Goal: Transaction & Acquisition: Purchase product/service

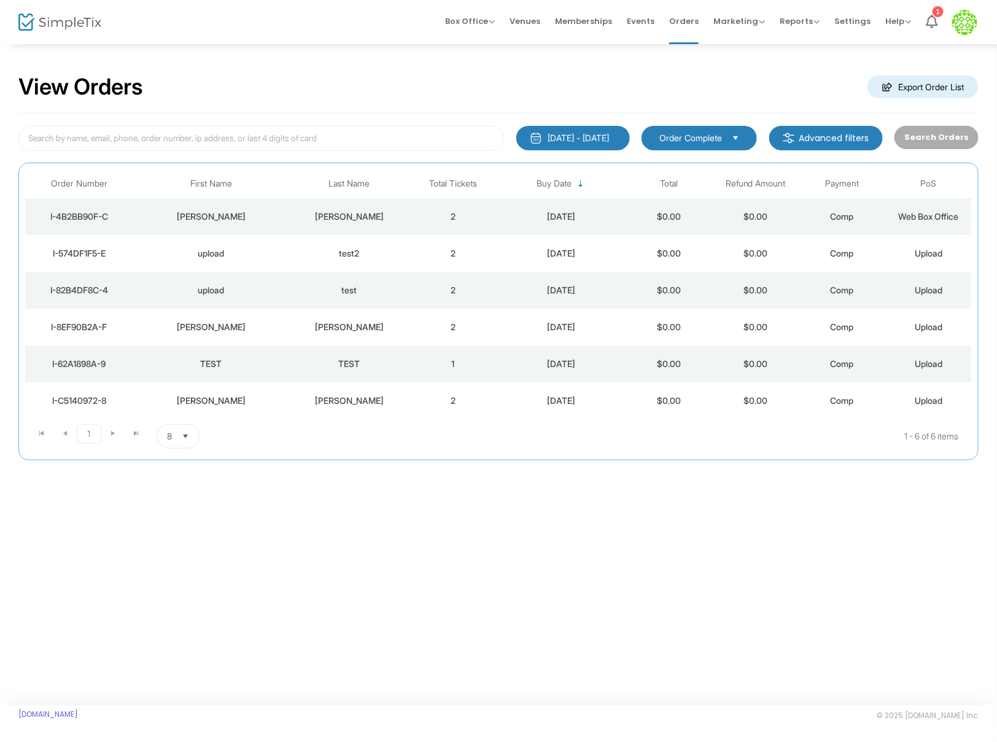
click at [404, 222] on td "Whitney" at bounding box center [348, 216] width 121 height 37
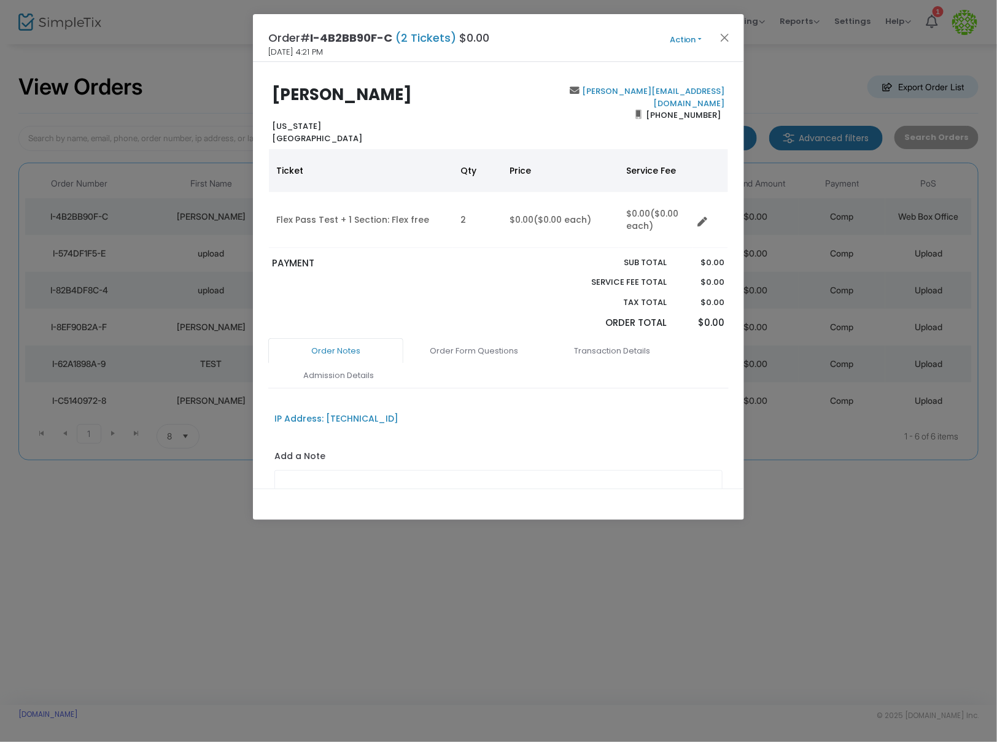
click at [678, 37] on button "Action" at bounding box center [686, 39] width 74 height 13
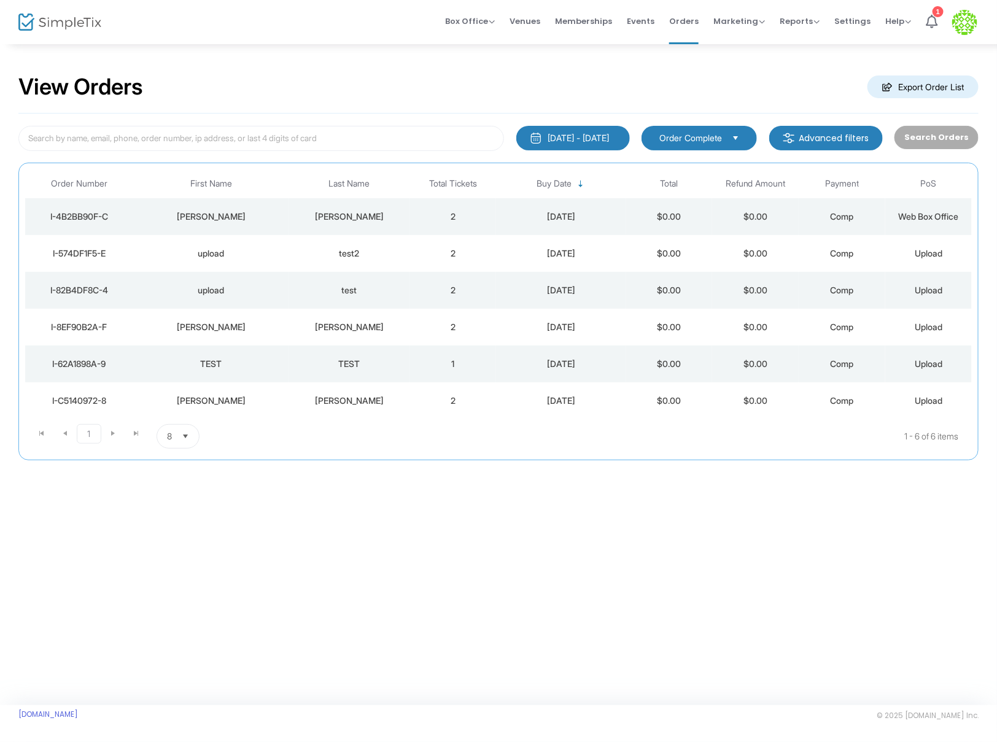
click at [956, 25] on img at bounding box center [964, 22] width 25 height 25
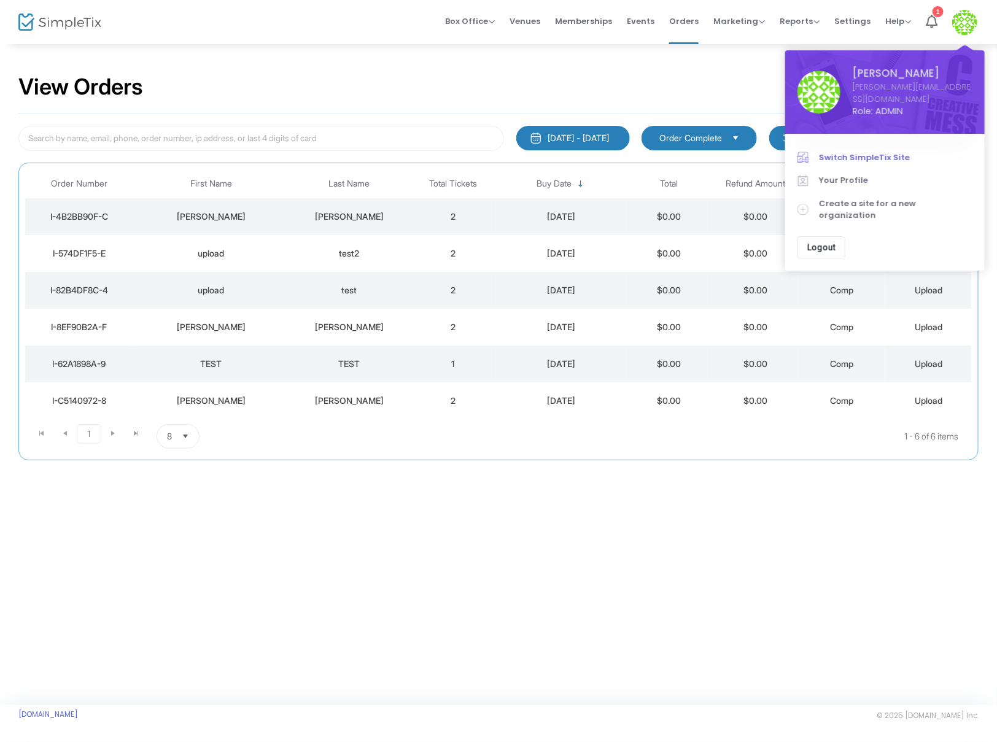
click at [861, 152] on span "Switch SimpleTix Site" at bounding box center [895, 158] width 153 height 12
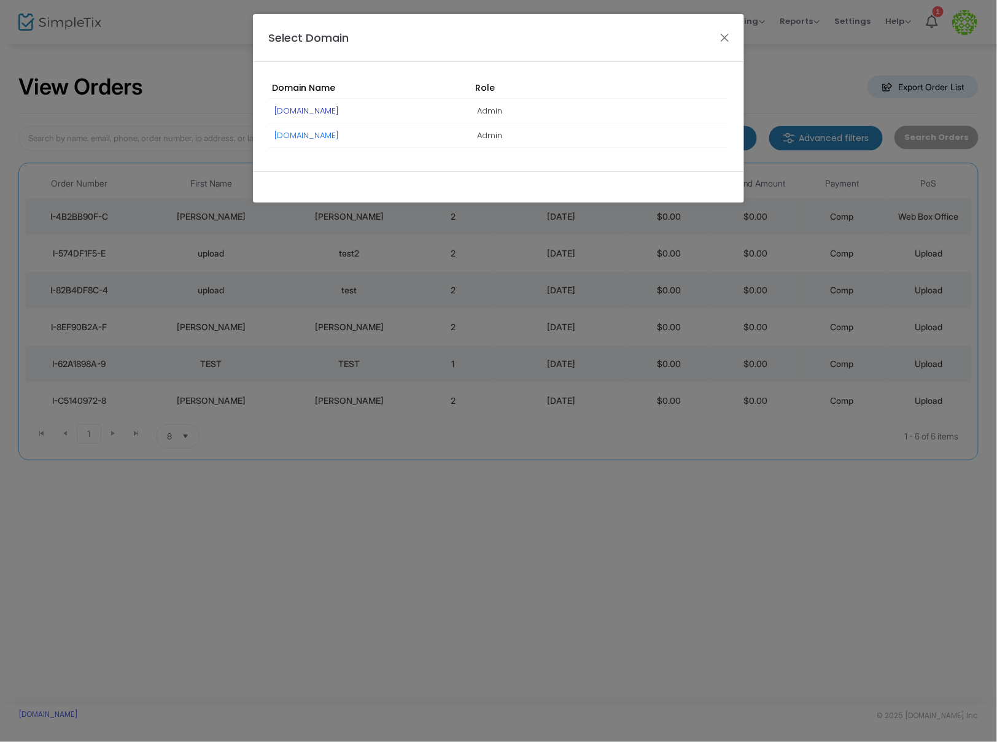
click at [303, 112] on link "[DOMAIN_NAME]" at bounding box center [306, 111] width 64 height 12
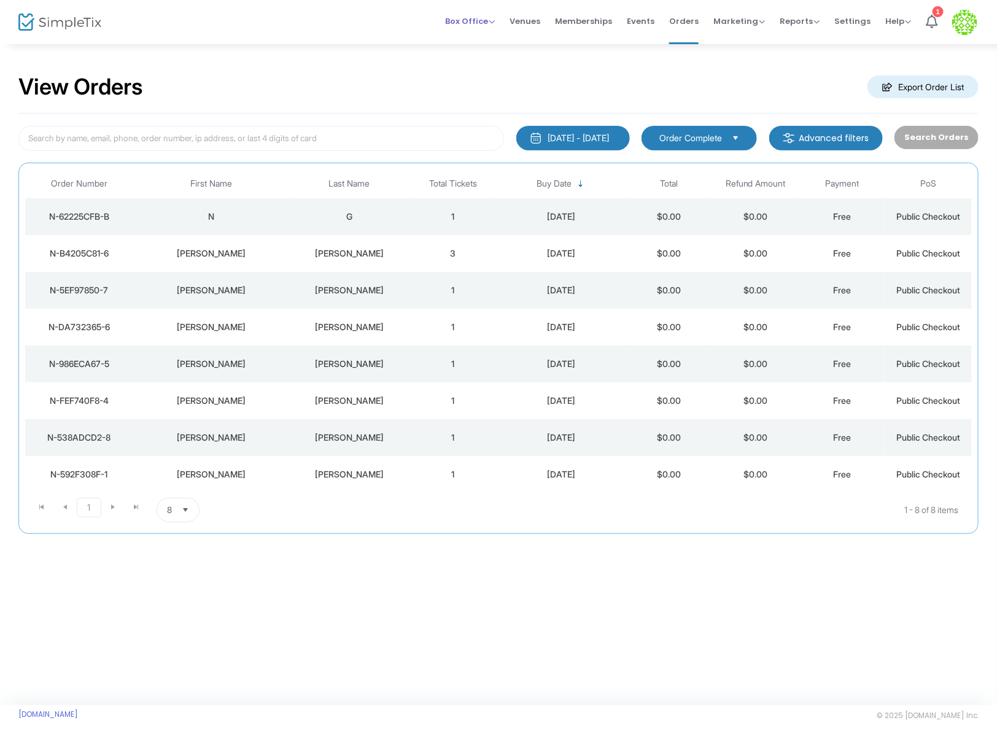
click at [484, 21] on span "Box Office" at bounding box center [470, 21] width 50 height 12
click at [479, 45] on li "Sell Tickets" at bounding box center [489, 41] width 88 height 24
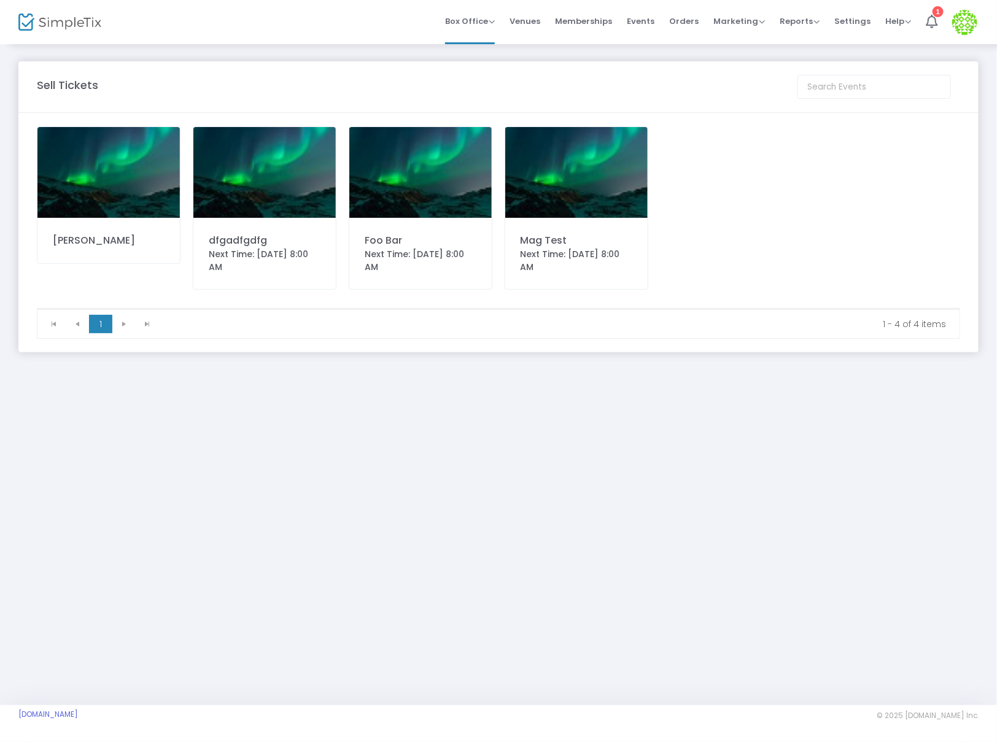
click at [62, 247] on div "Nick Test" at bounding box center [109, 240] width 112 height 15
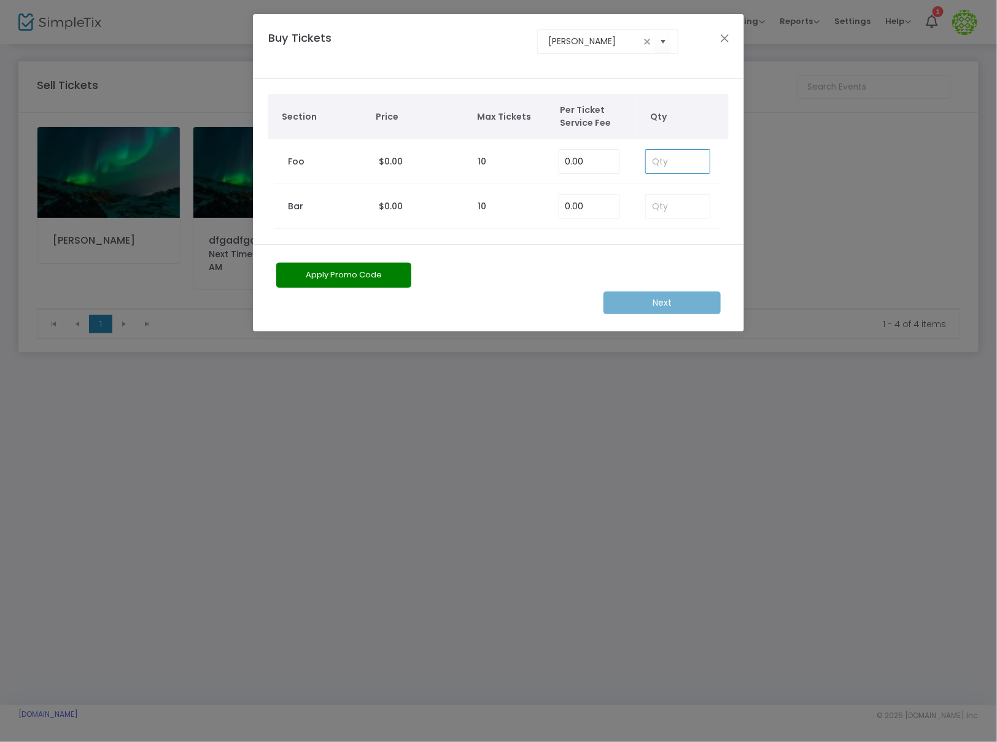
click at [656, 172] on input at bounding box center [678, 161] width 64 height 23
type input "2"
click at [652, 319] on div "Apply Promo Code Next" at bounding box center [498, 287] width 491 height 87
click at [654, 303] on m-button "Next" at bounding box center [661, 302] width 117 height 23
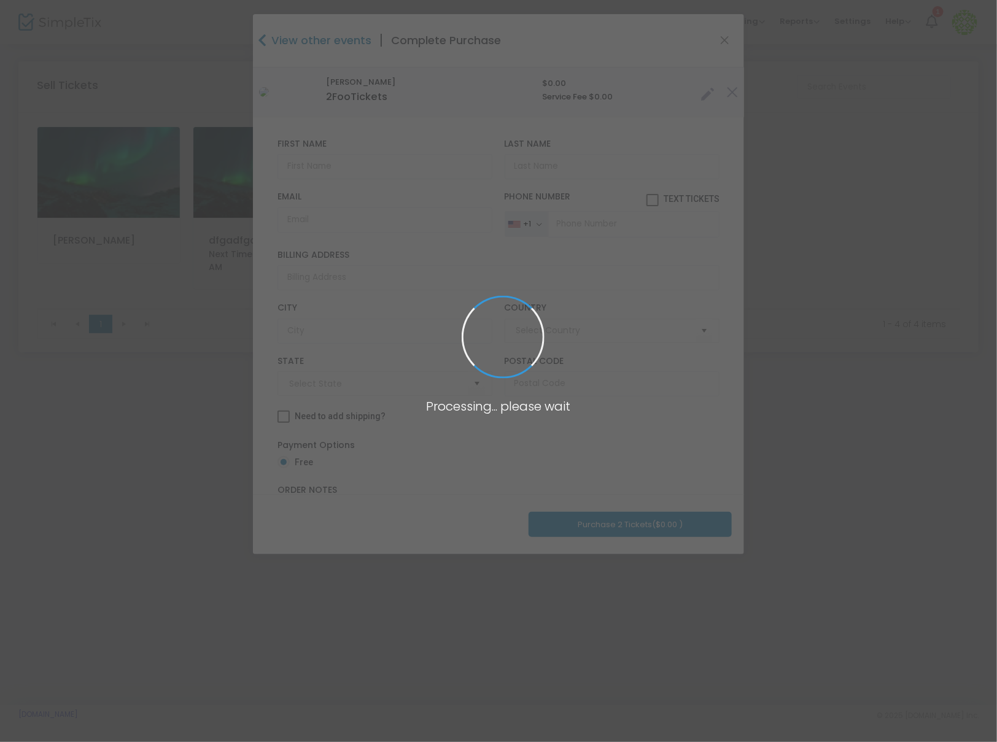
type input "United States"
type input "New York"
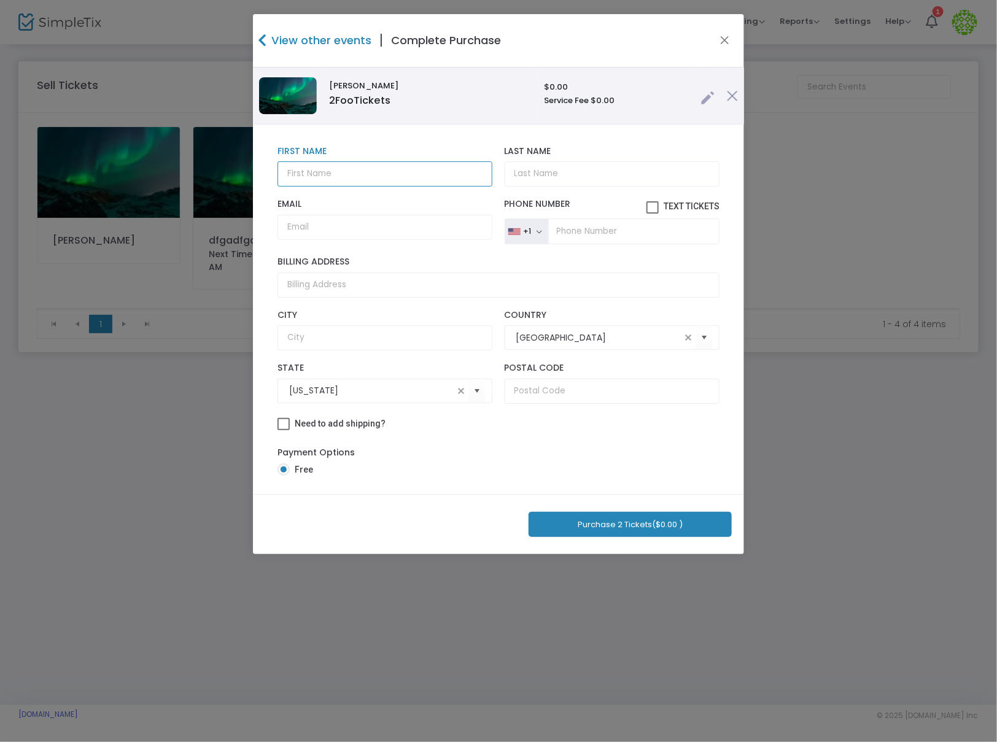
click at [321, 180] on input "text" at bounding box center [384, 173] width 215 height 25
type input "Ian"
type input "Whitney"
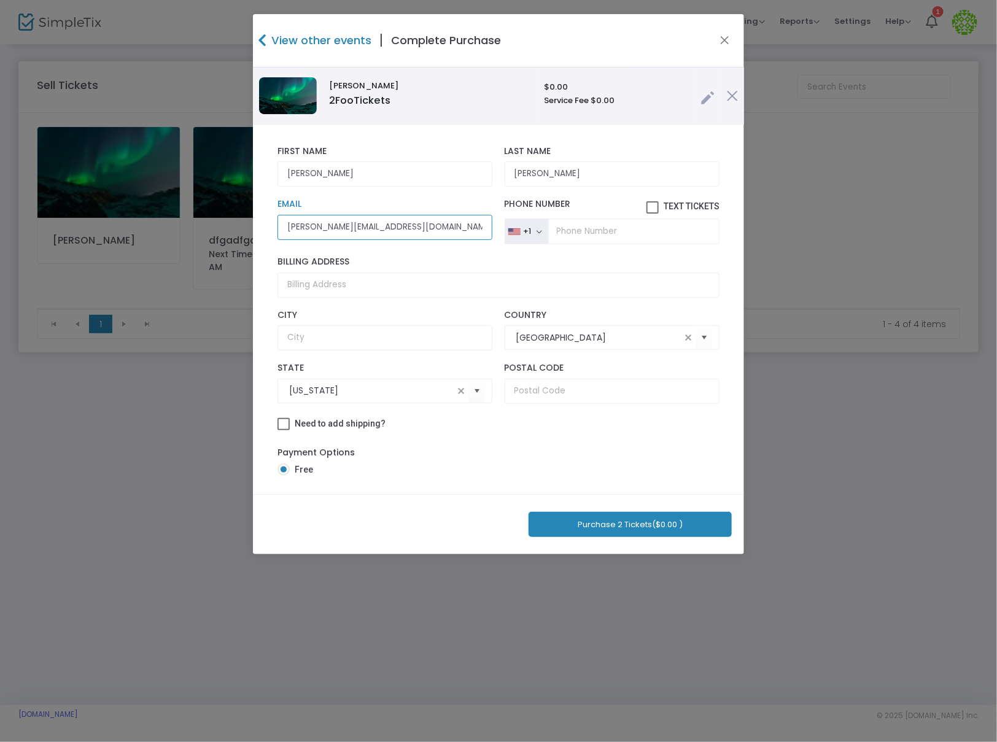
type input "[PERSON_NAME][EMAIL_ADDRESS][DOMAIN_NAME]"
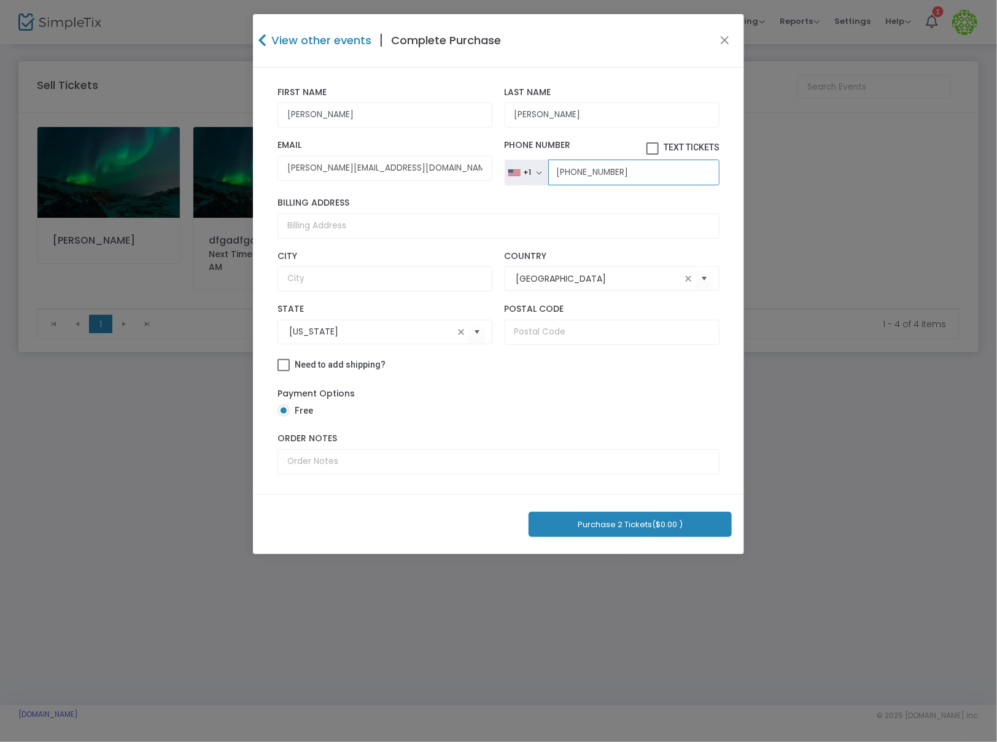
type input "(781) 267-6301"
click at [600, 527] on button "Purchase 2 Tickets ($0.00 )" at bounding box center [629, 524] width 203 height 25
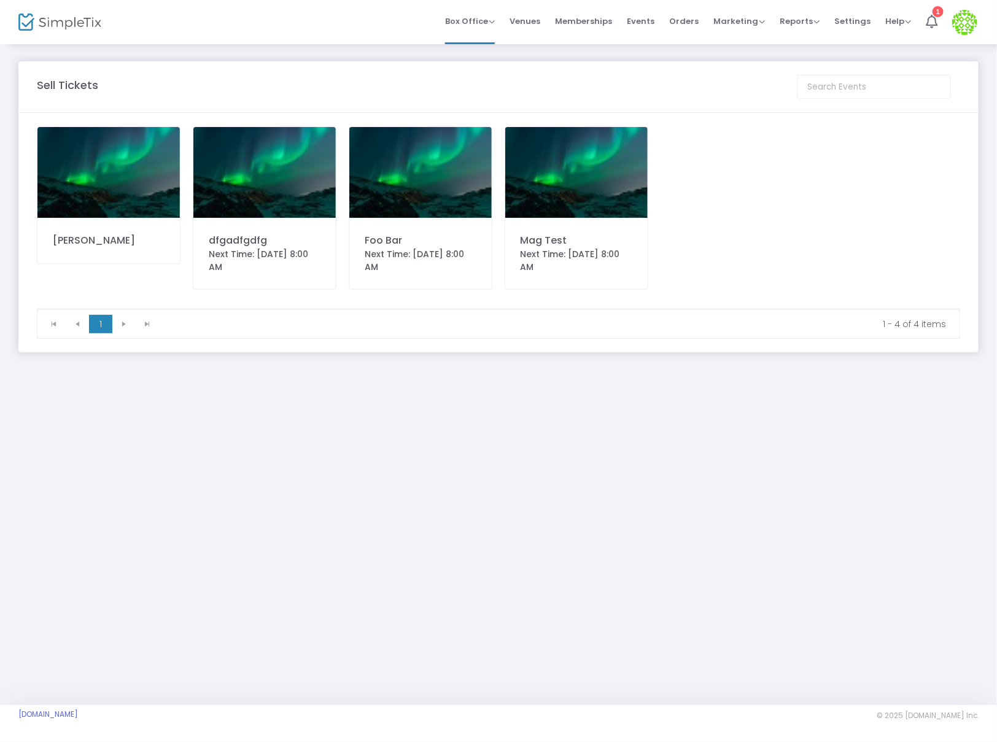
click at [107, 234] on div "Nick Test" at bounding box center [109, 240] width 112 height 15
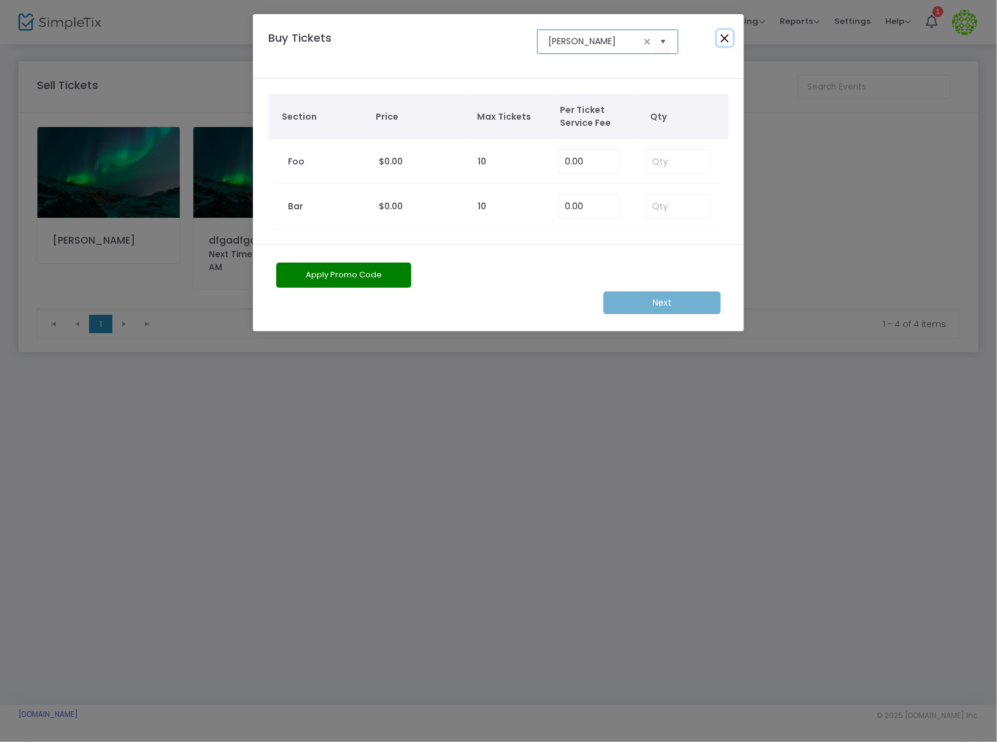
click at [720, 40] on button "Close" at bounding box center [725, 38] width 16 height 16
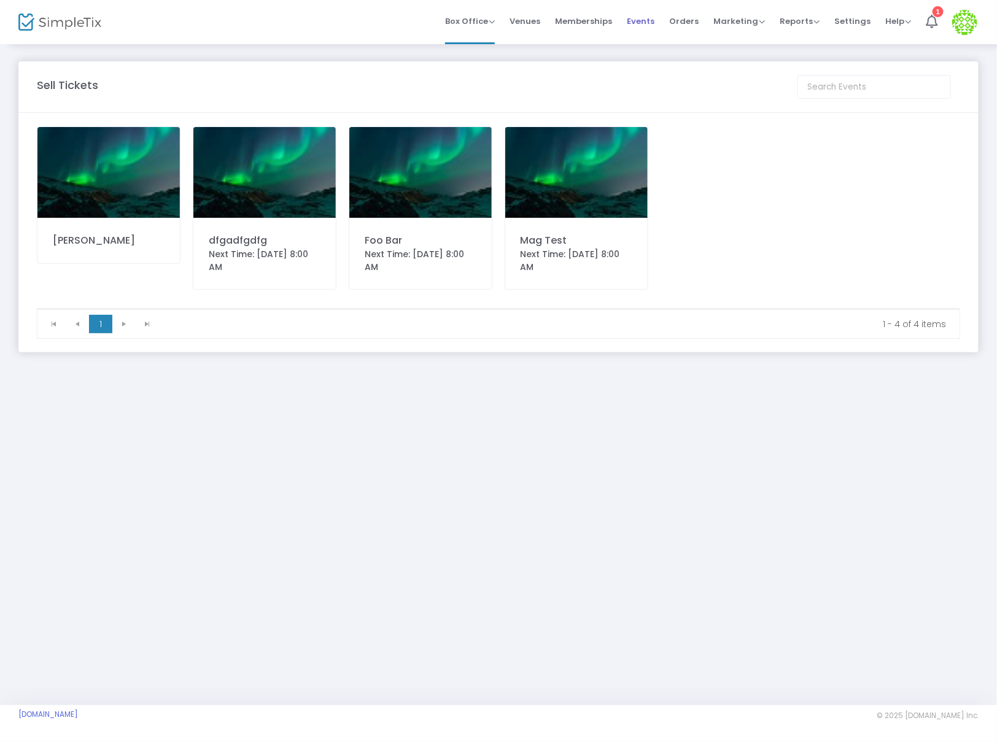
click at [633, 25] on span "Events" at bounding box center [641, 21] width 28 height 31
